Goal: Book appointment/travel/reservation

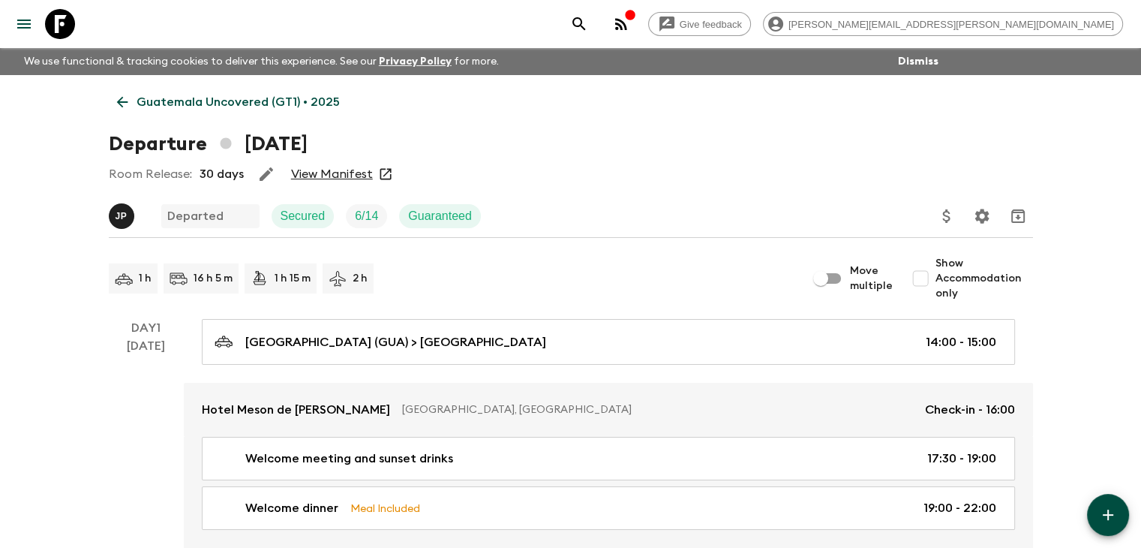
click at [125, 106] on icon at bounding box center [122, 102] width 17 height 17
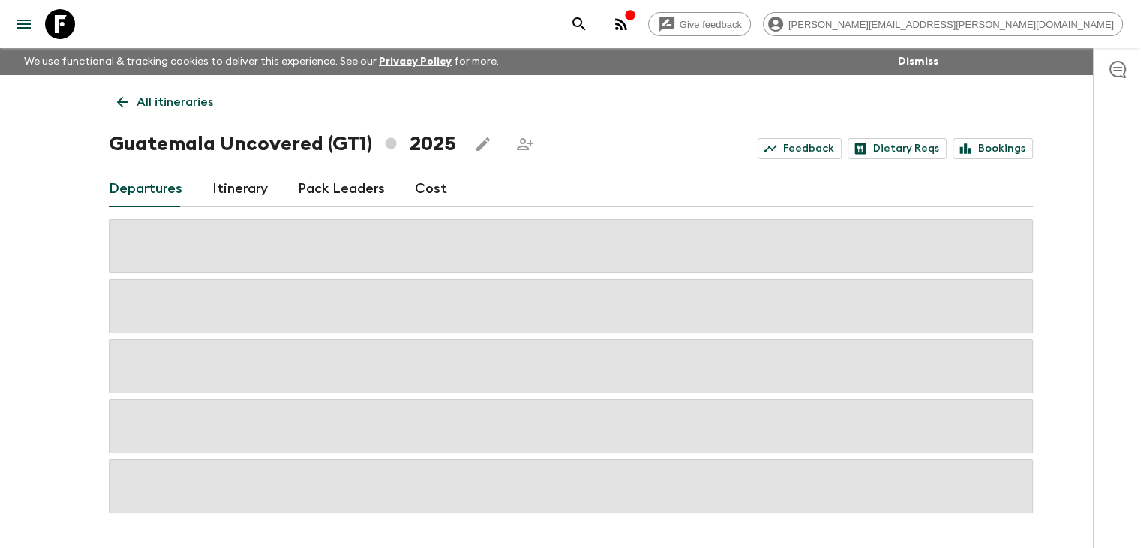
click at [125, 106] on icon at bounding box center [122, 102] width 17 height 17
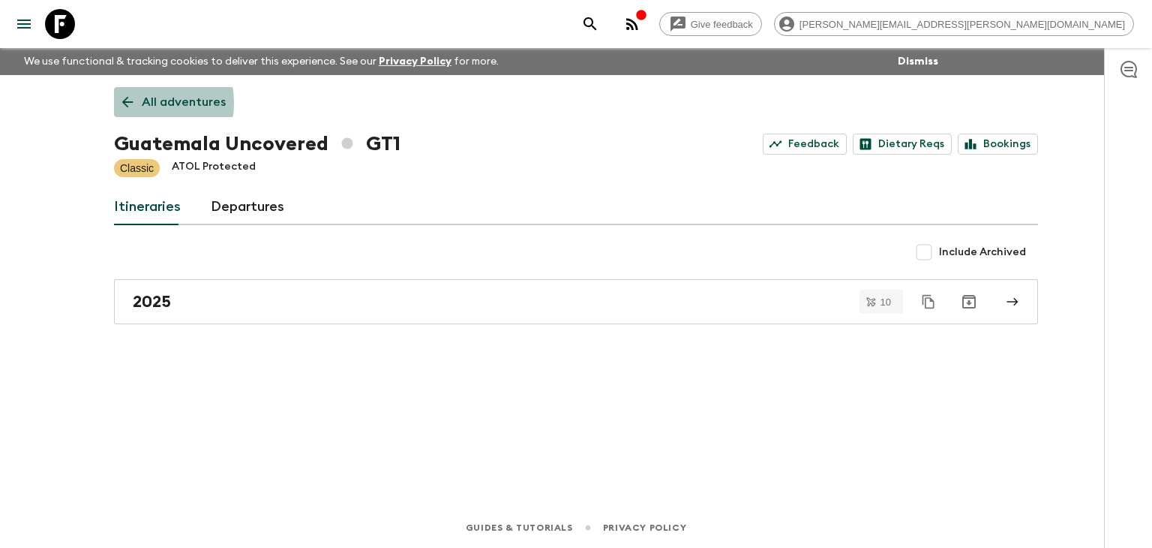
click at [134, 103] on icon at bounding box center [127, 102] width 17 height 17
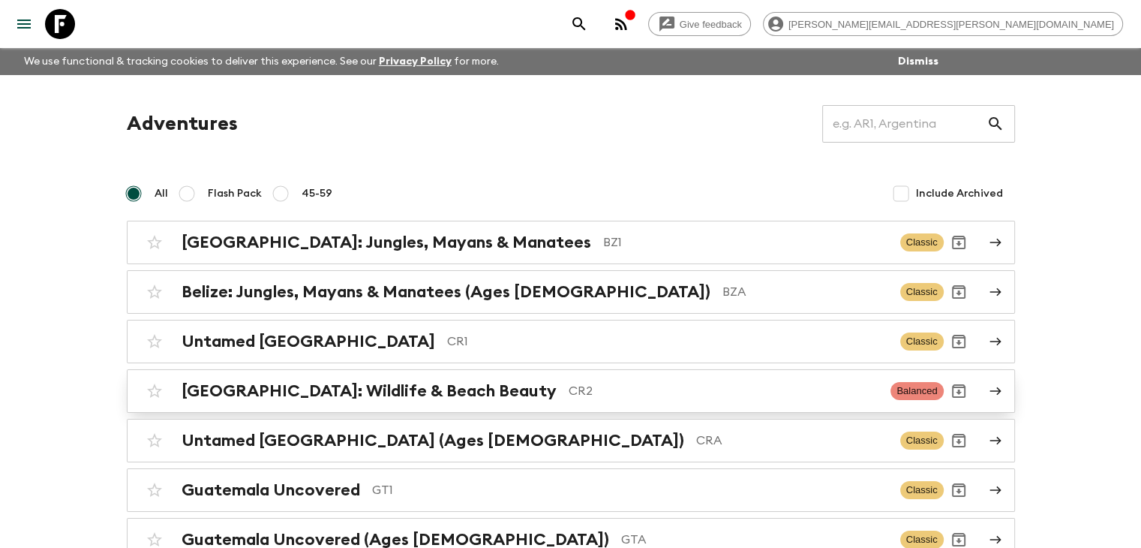
click at [393, 381] on h2 "[GEOGRAPHIC_DATA]: Wildlife & Beach Beauty" at bounding box center [369, 391] width 375 height 20
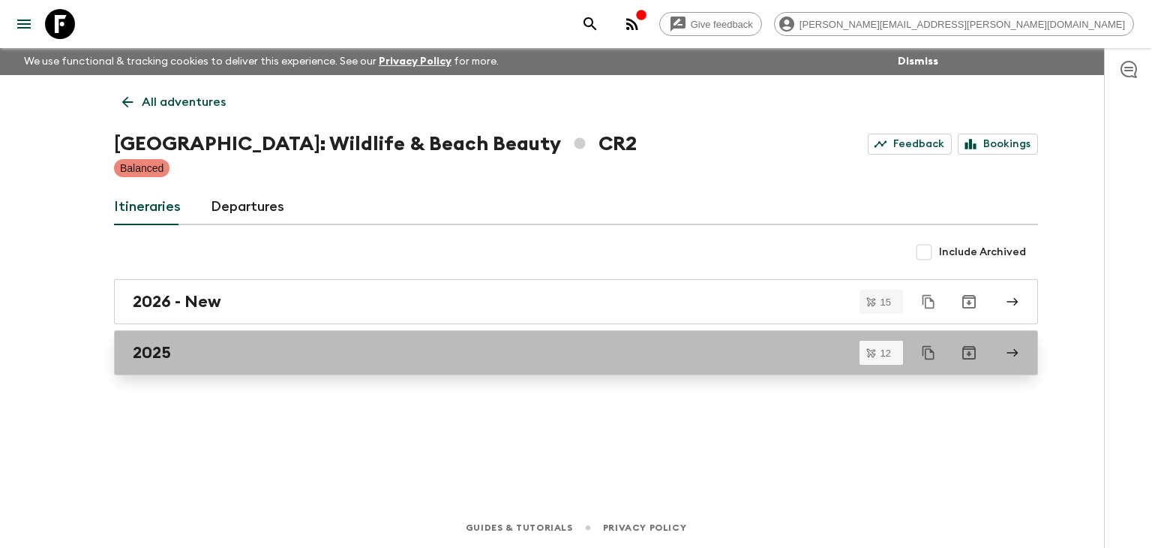
click at [384, 352] on div "2025" at bounding box center [562, 353] width 858 height 20
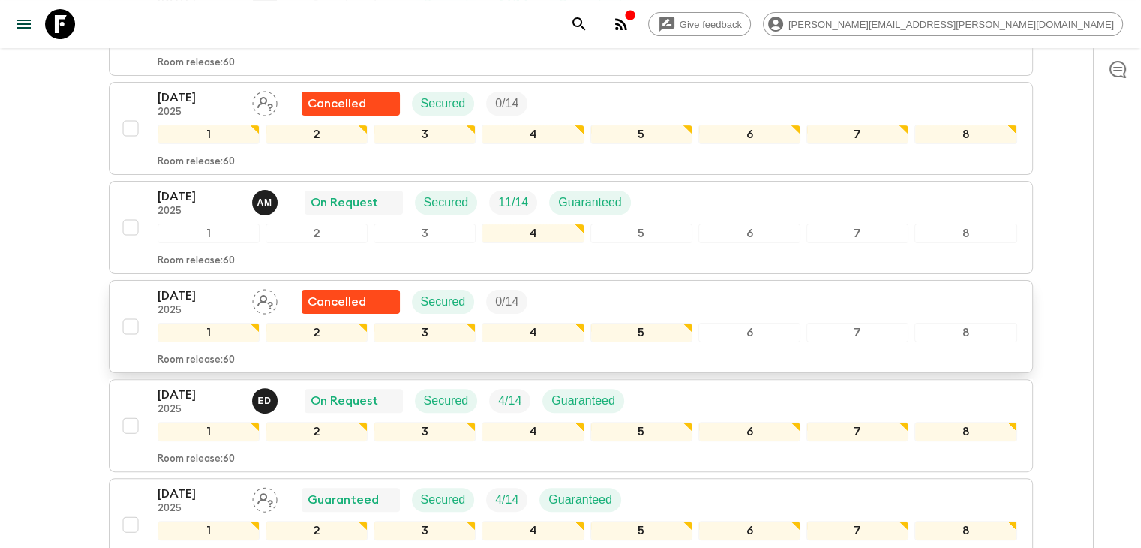
scroll to position [423, 0]
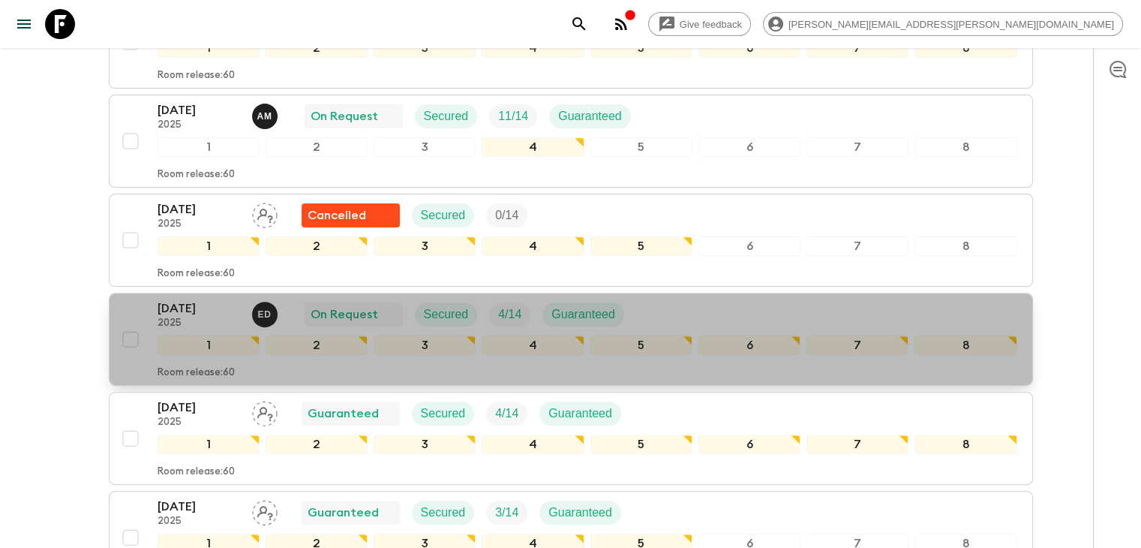
click at [137, 305] on div "[DATE] 2025 E D On Request Secured 4 / 14 Guaranteed 1 2 3 4 5 6 7 8 Room relea…" at bounding box center [567, 339] width 902 height 80
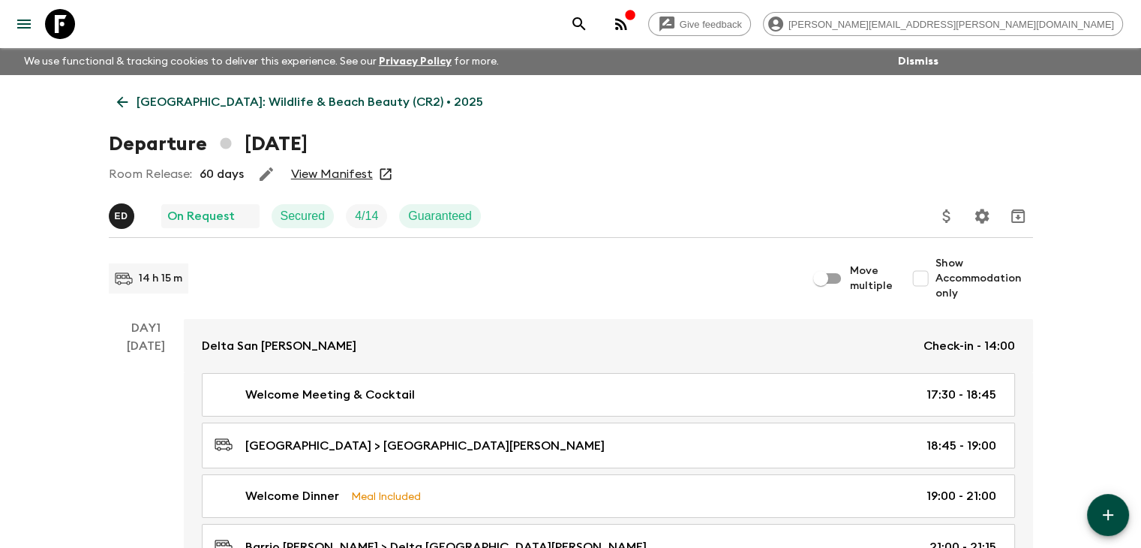
click at [120, 102] on icon at bounding box center [121, 102] width 11 height 11
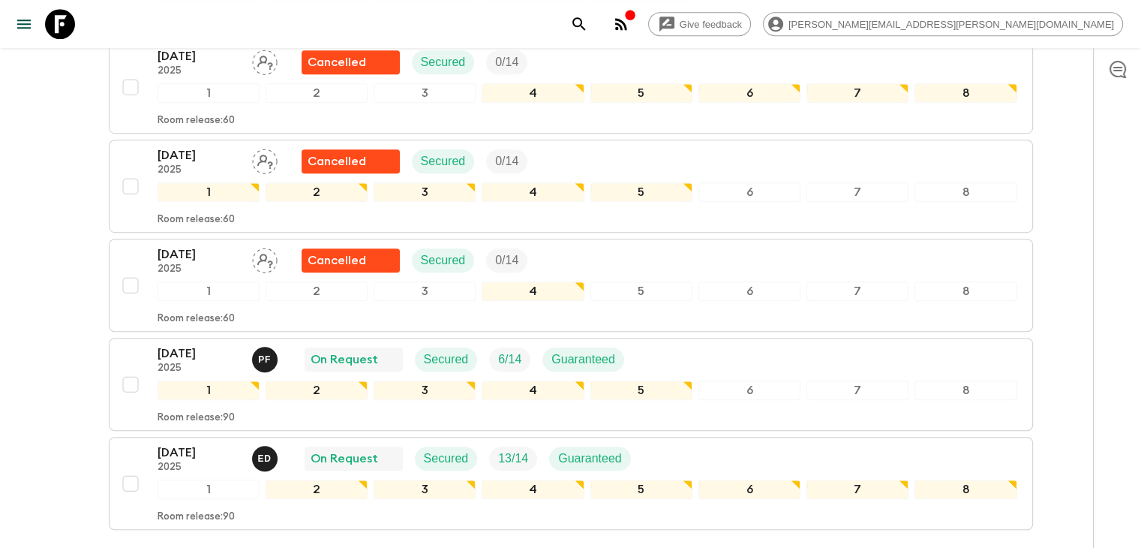
scroll to position [1050, 0]
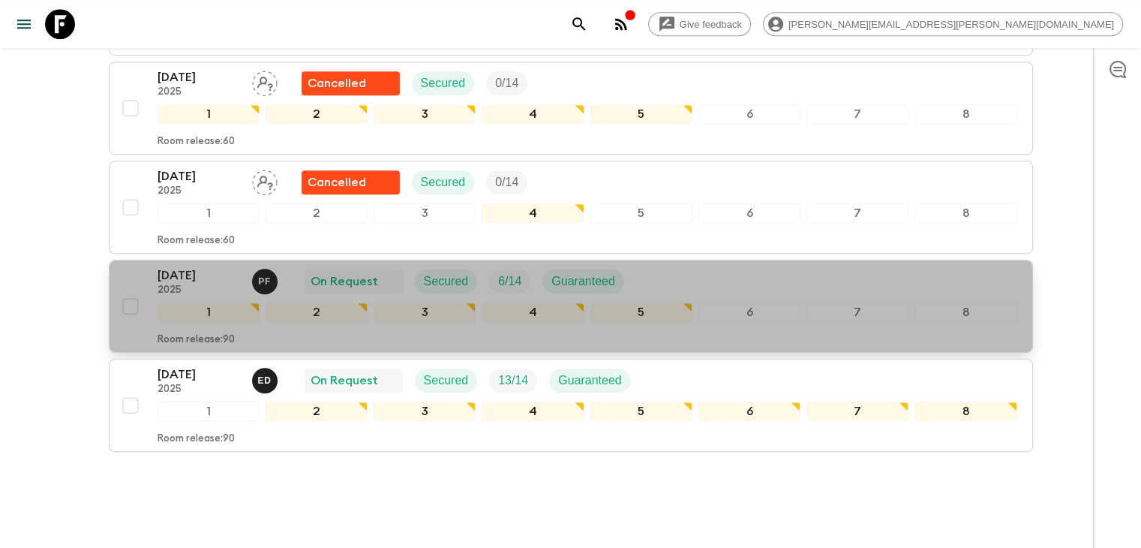
click at [222, 268] on p "[DATE]" at bounding box center [199, 275] width 83 height 18
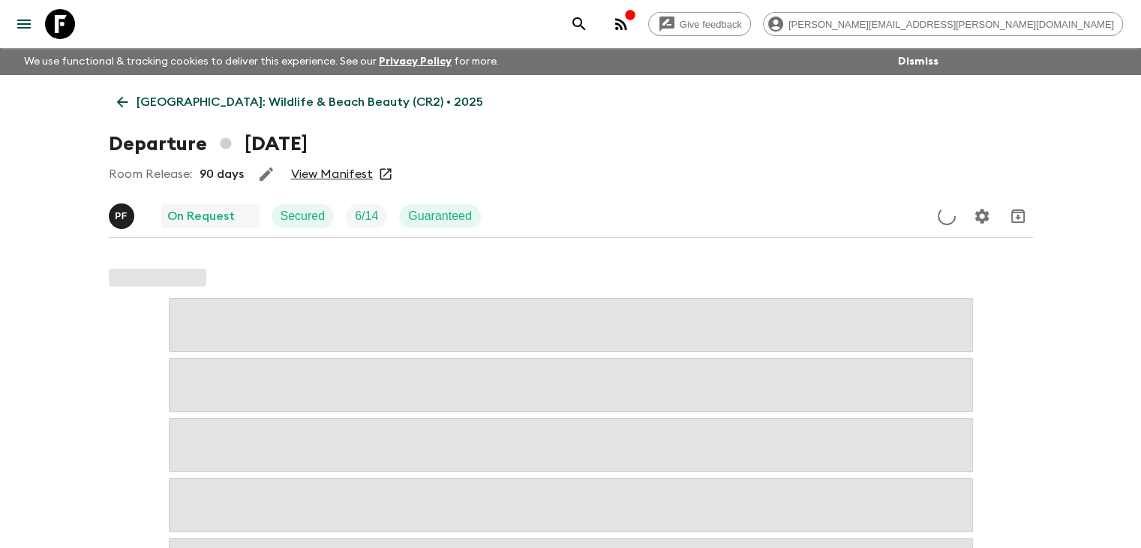
click at [315, 172] on link "View Manifest" at bounding box center [332, 174] width 82 height 15
